Goal: Task Accomplishment & Management: Use online tool/utility

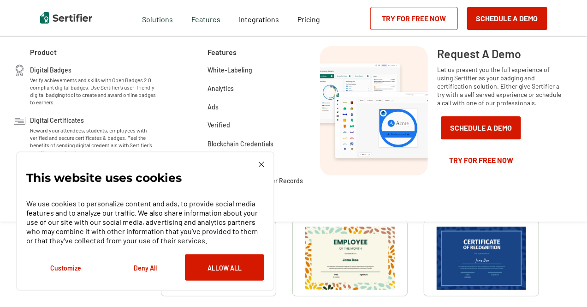
scroll to position [185, 0]
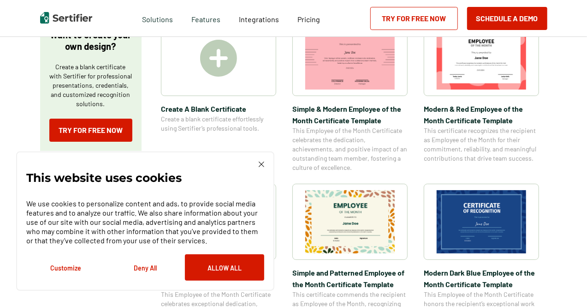
click at [260, 165] on img at bounding box center [262, 164] width 6 height 6
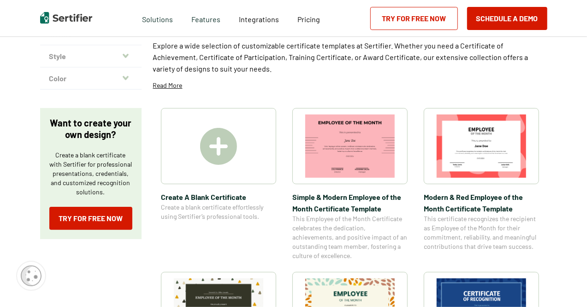
scroll to position [92, 0]
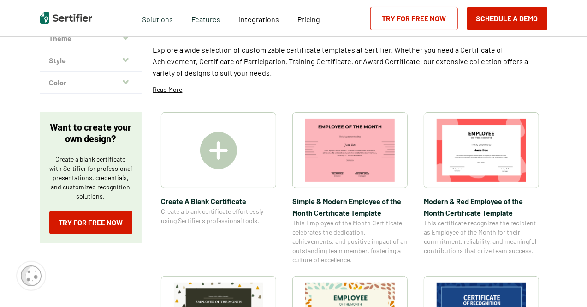
click at [213, 156] on img at bounding box center [218, 150] width 37 height 37
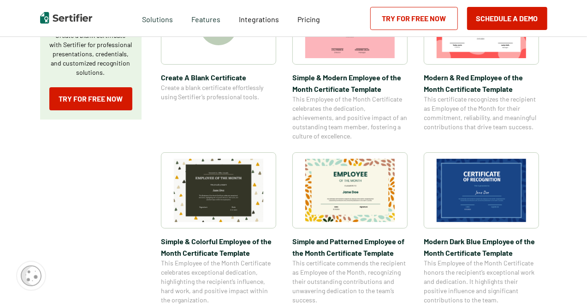
scroll to position [231, 0]
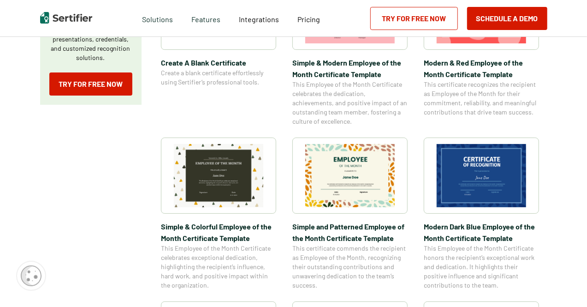
click at [483, 178] on img at bounding box center [482, 175] width 90 height 63
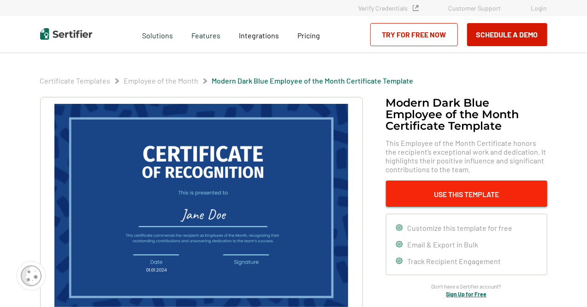
click at [432, 183] on button "Use This Template" at bounding box center [466, 193] width 161 height 26
